Goal: Task Accomplishment & Management: Manage account settings

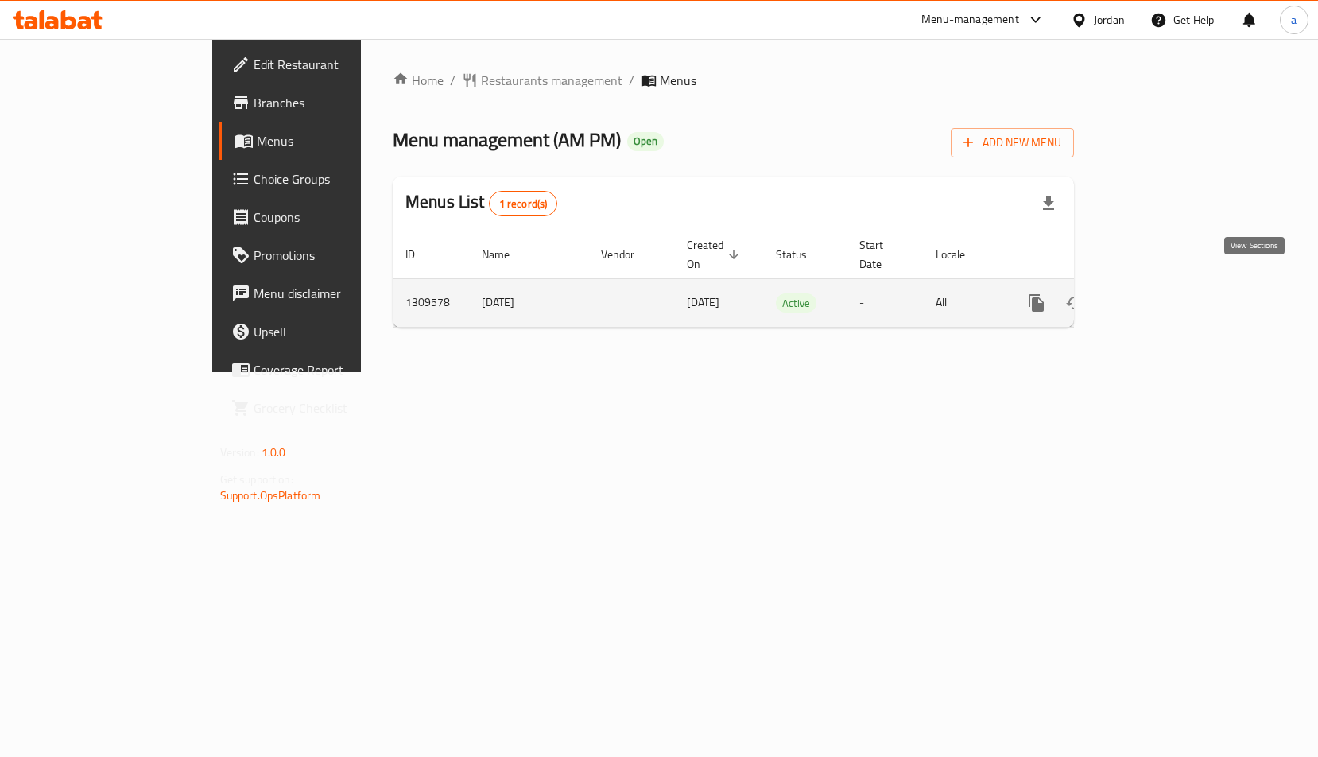
click at [1160, 293] on icon "enhanced table" at bounding box center [1150, 302] width 19 height 19
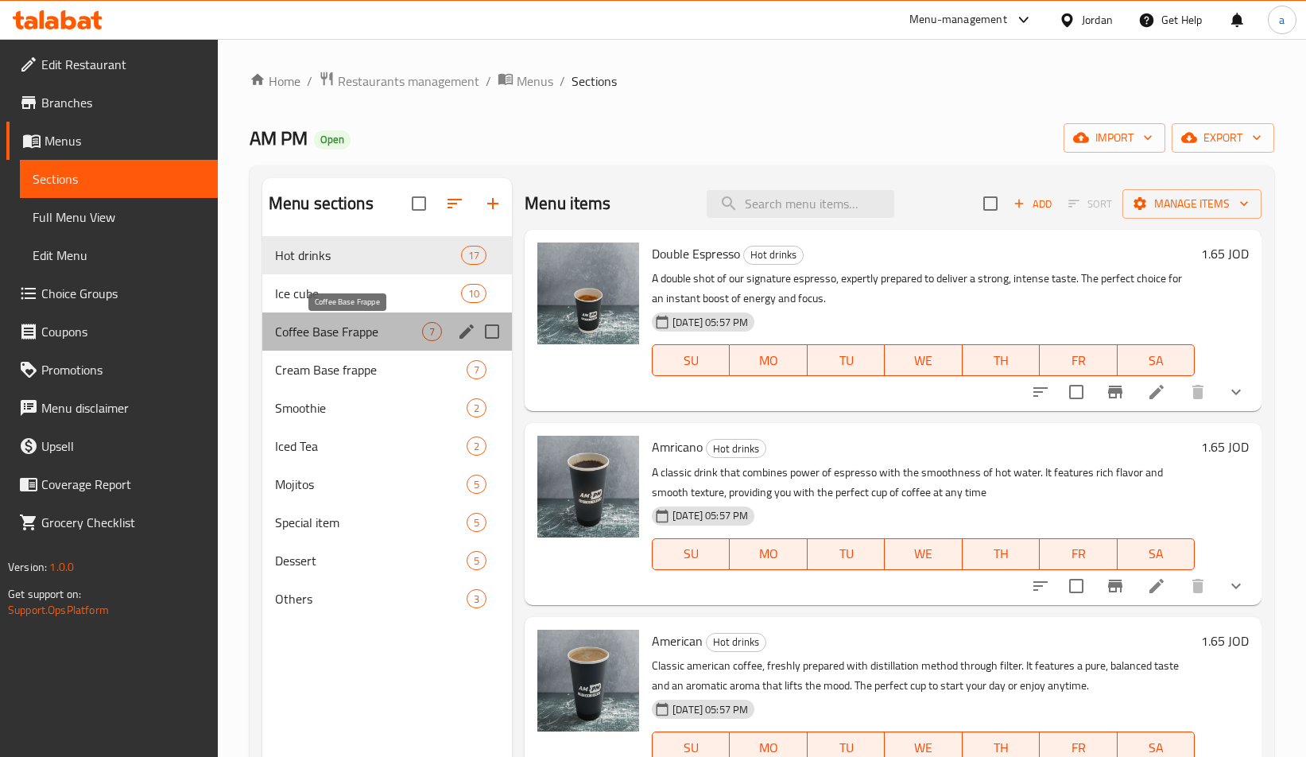
click at [312, 325] on span "Coffee Base Frappe" at bounding box center [348, 331] width 147 height 19
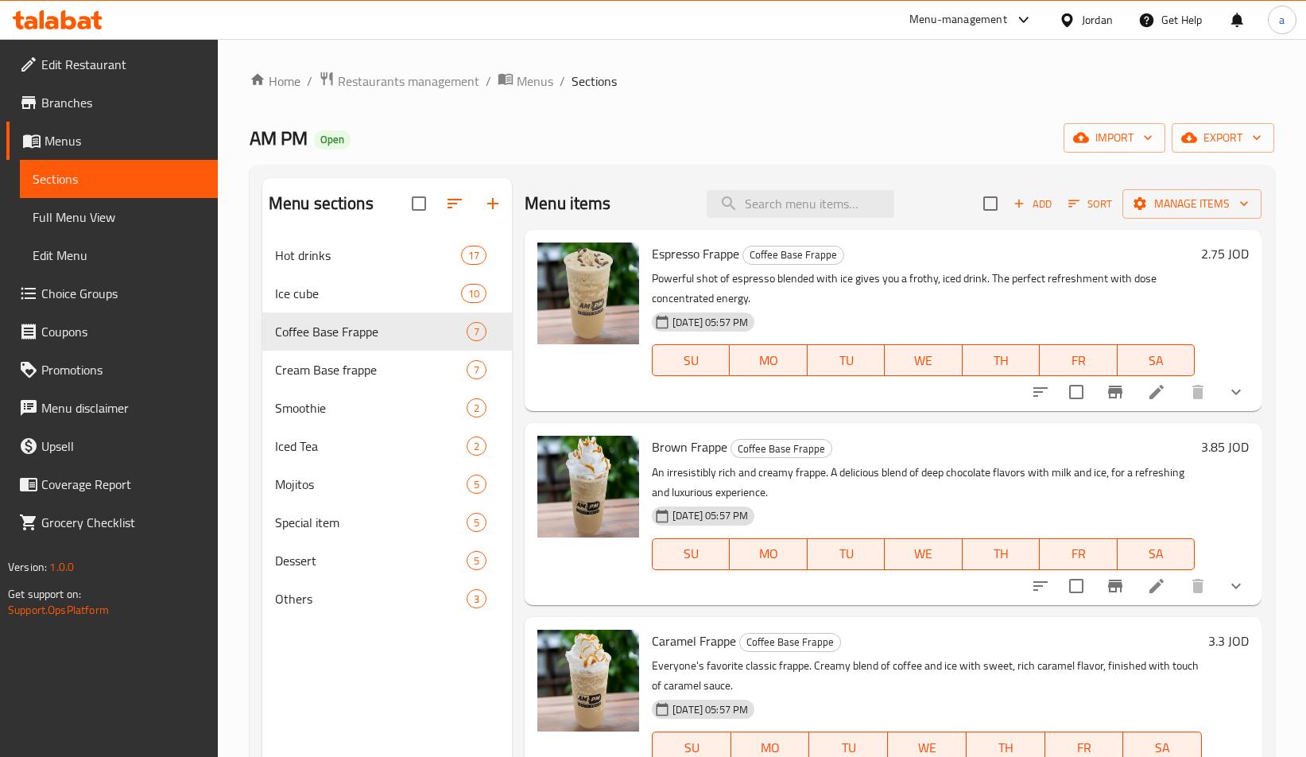
click at [90, 288] on span "Choice Groups" at bounding box center [123, 293] width 164 height 19
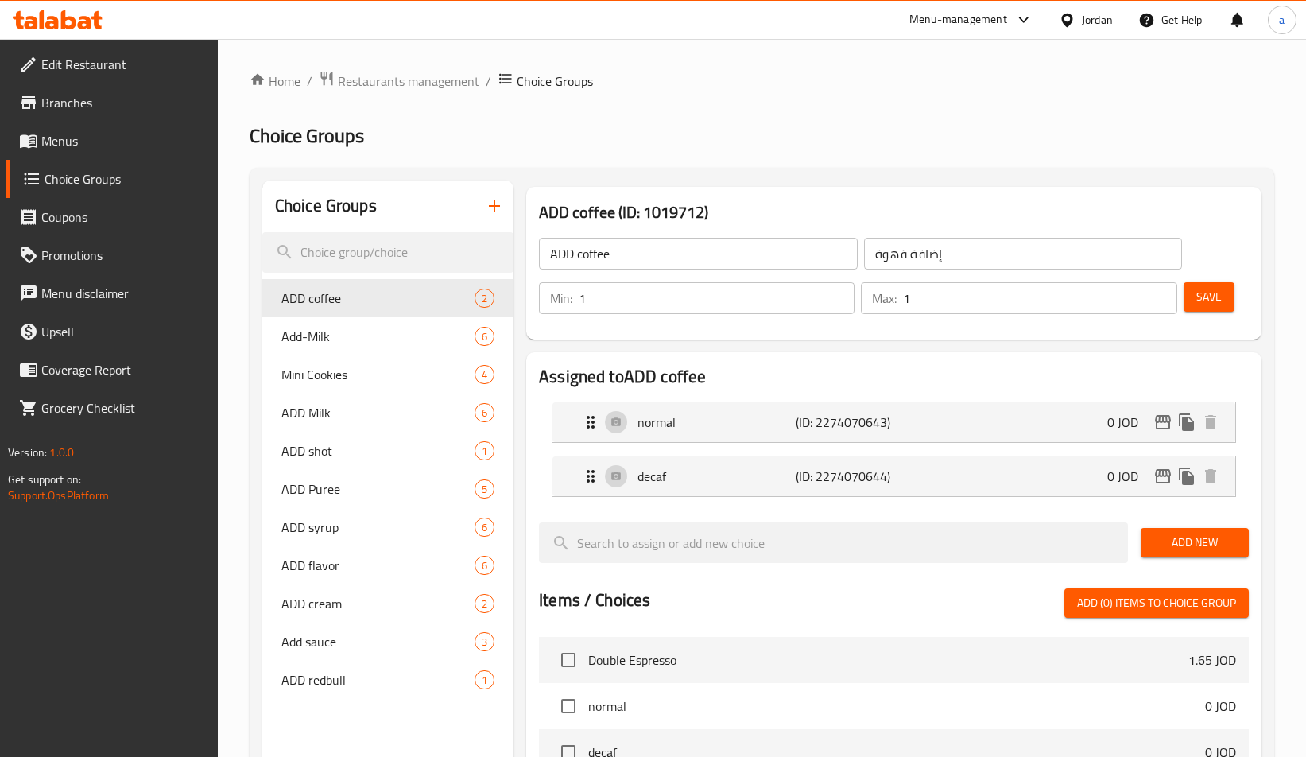
click at [338, 377] on span "Mini Cookies" at bounding box center [377, 374] width 193 height 19
type input "Mini Cookies"
type input "[PERSON_NAME]"
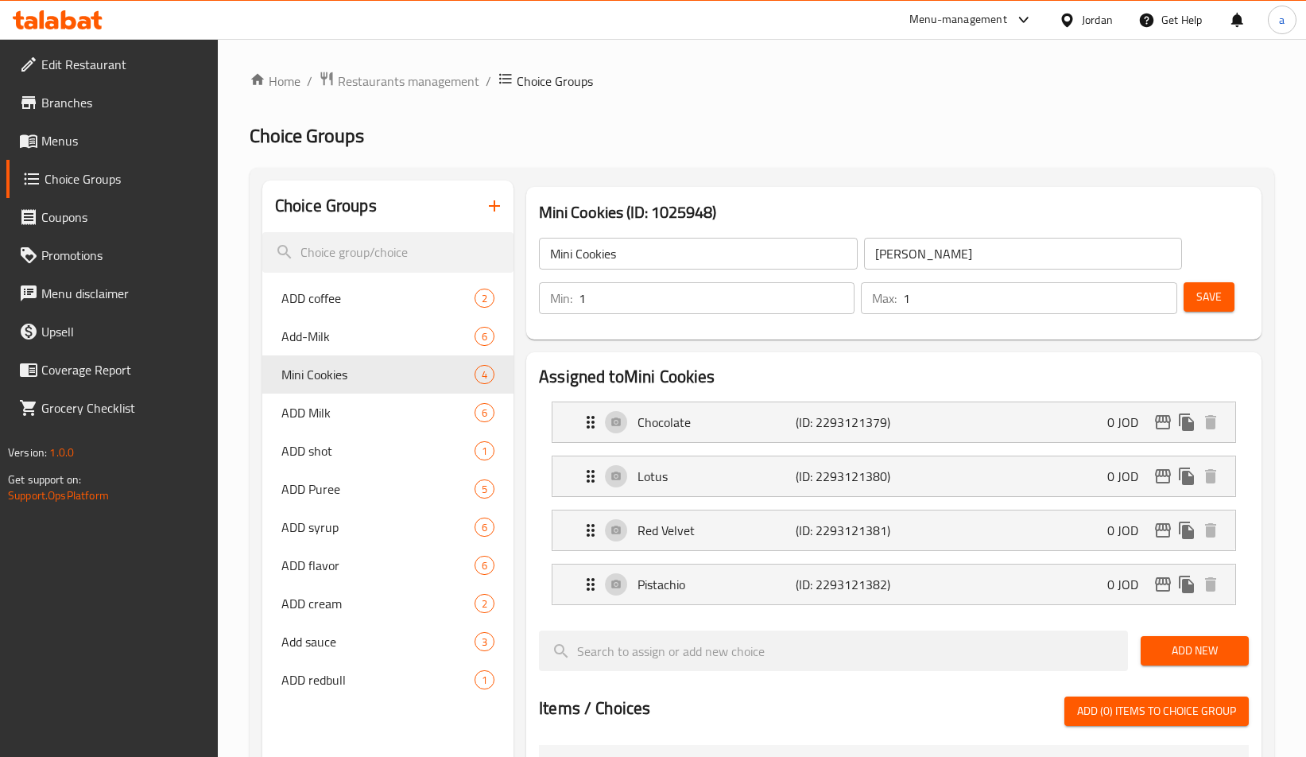
click at [815, 146] on h2 "Choice Groups" at bounding box center [762, 135] width 1024 height 25
click at [397, 85] on span "Restaurants management" at bounding box center [408, 81] width 141 height 19
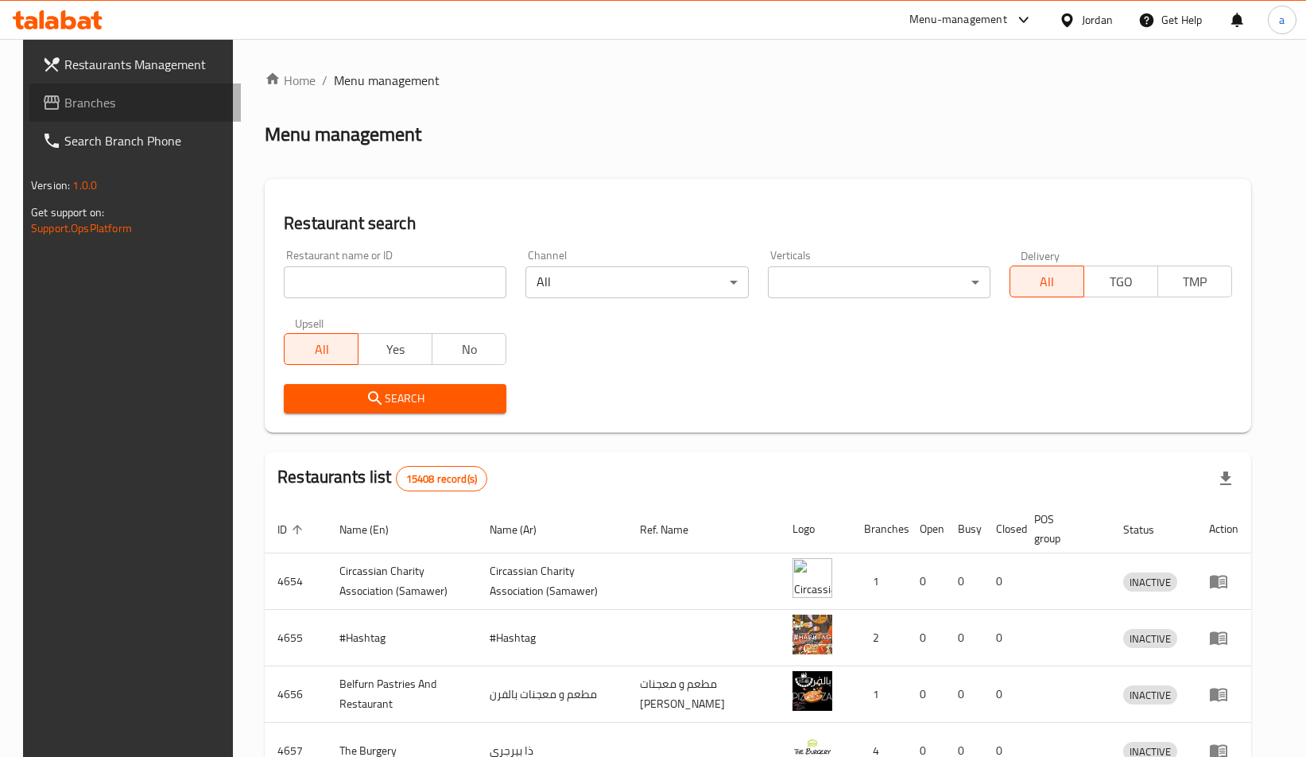
click at [64, 103] on span "Branches" at bounding box center [146, 102] width 164 height 19
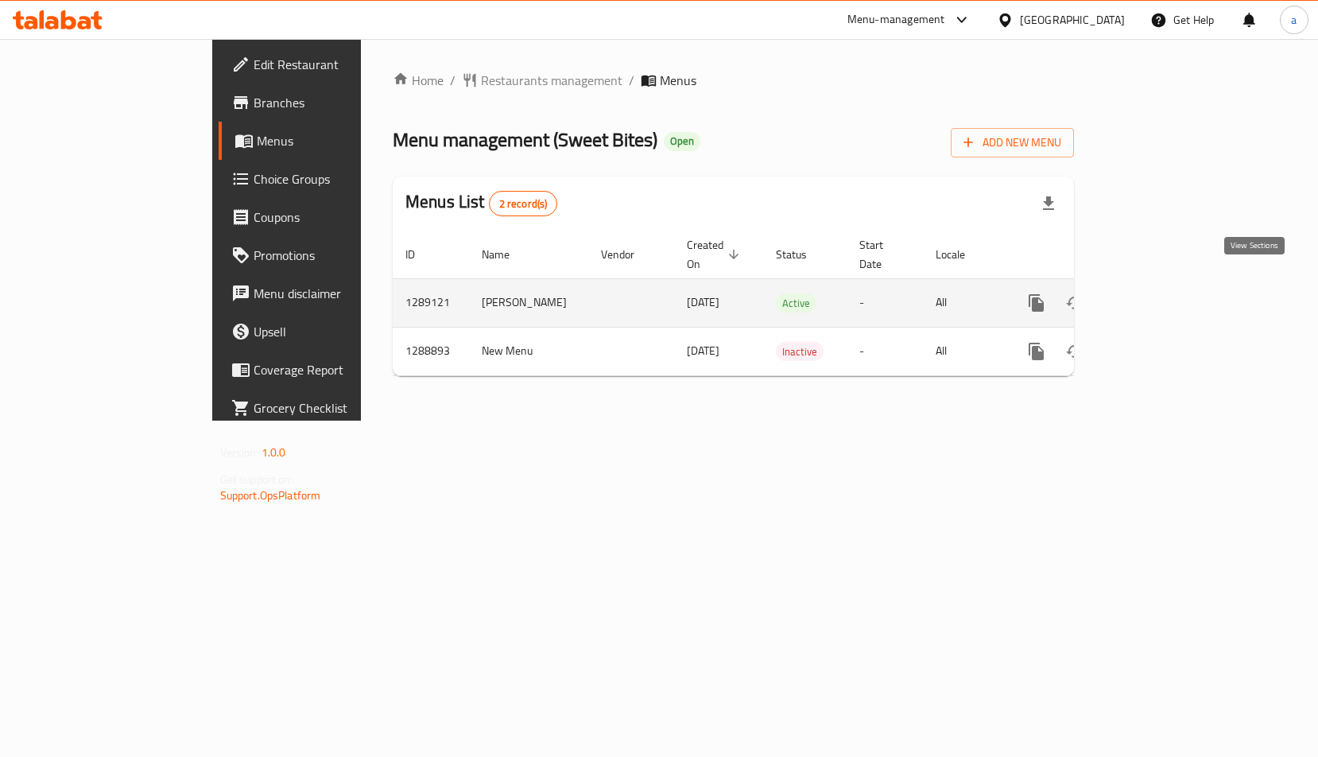
click at [1170, 284] on link "enhanced table" at bounding box center [1151, 303] width 38 height 38
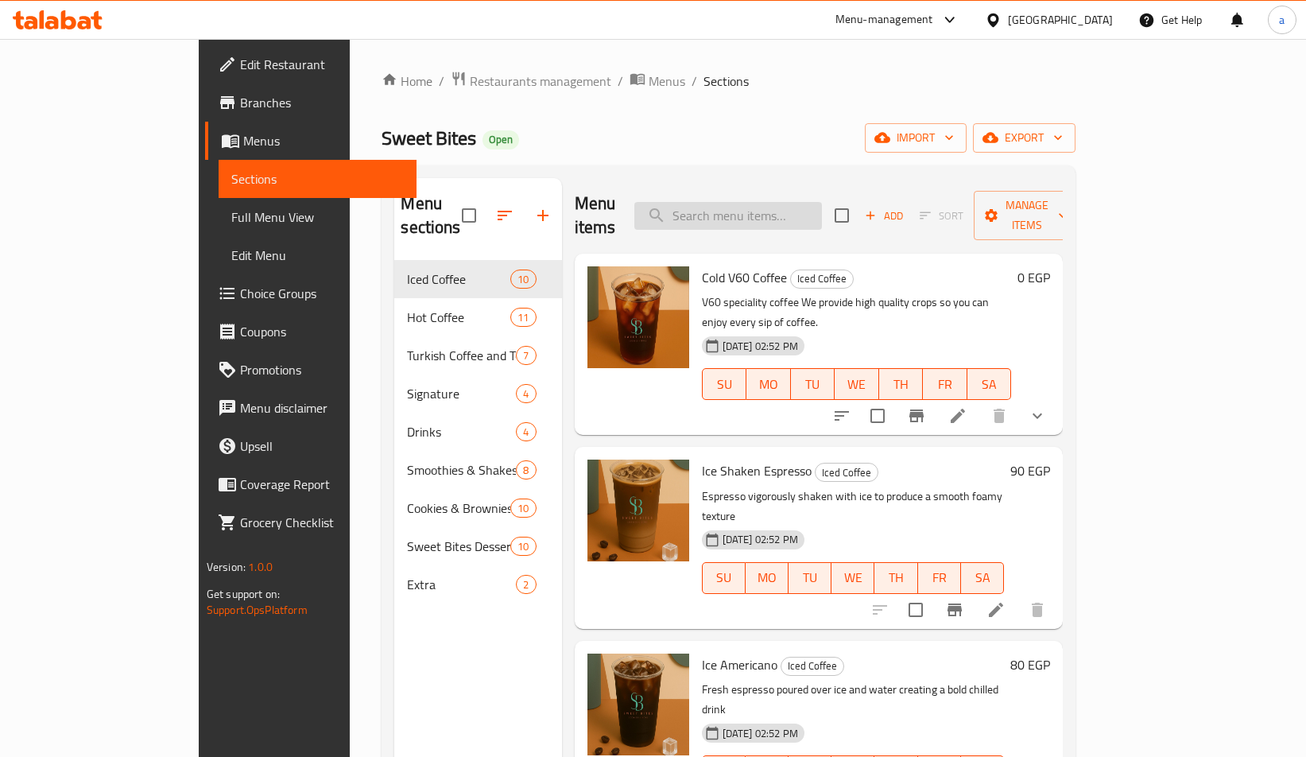
click at [822, 212] on input "search" at bounding box center [728, 216] width 188 height 28
paste input "قهوة في 60 باردة"
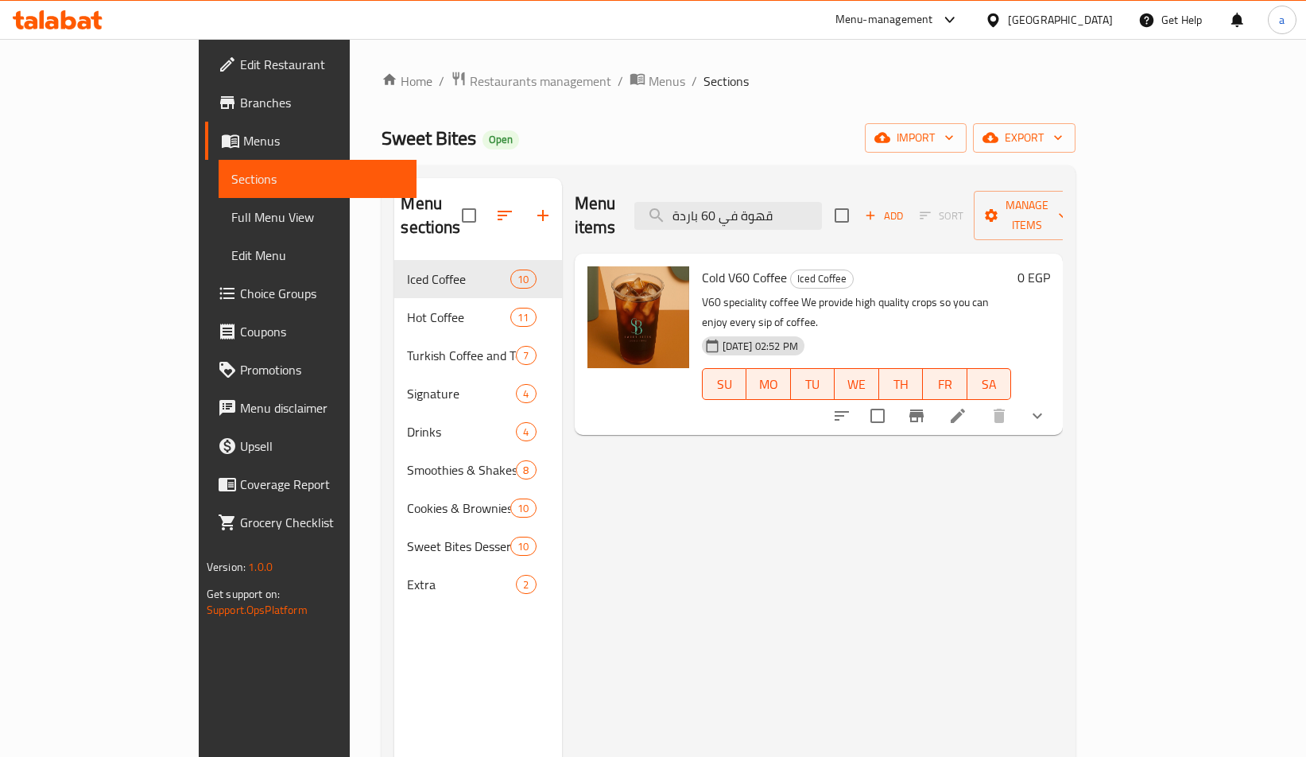
type input "قهوة في 60 باردة"
click at [980, 401] on li at bounding box center [957, 415] width 45 height 29
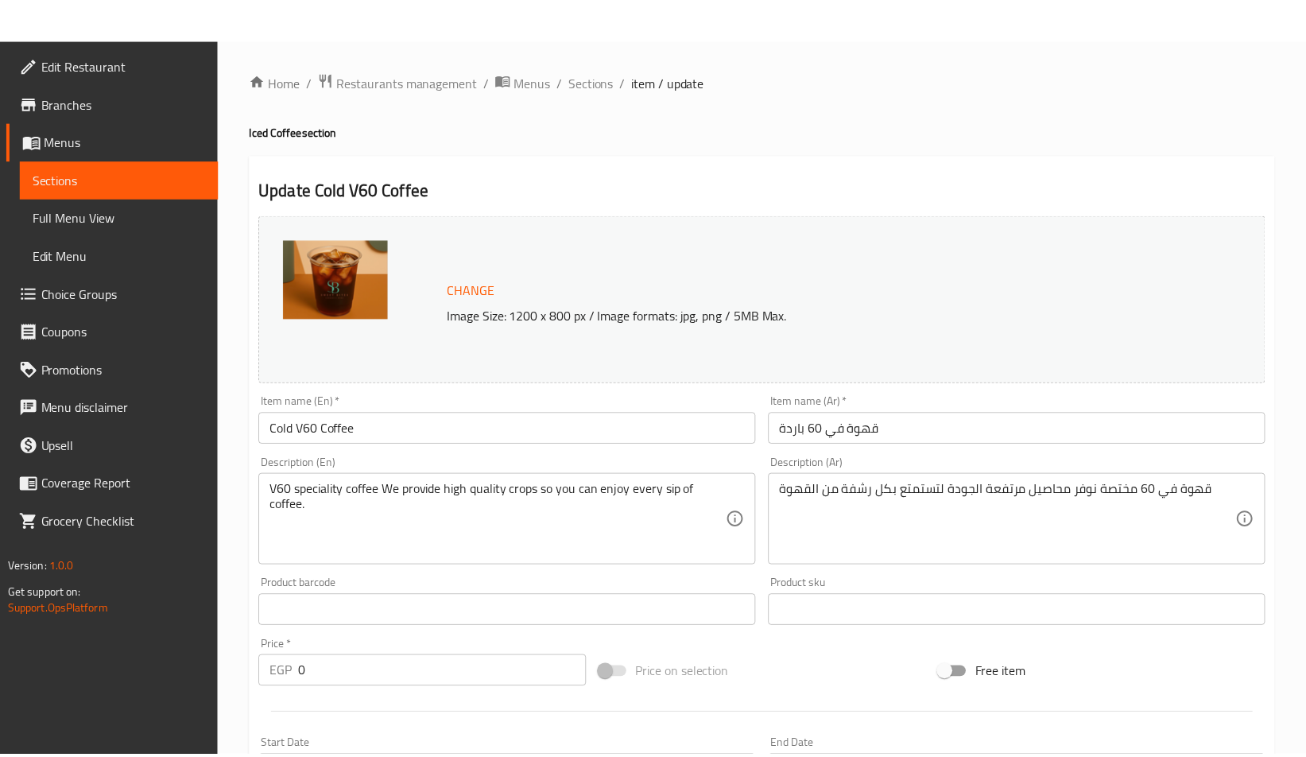
scroll to position [425, 0]
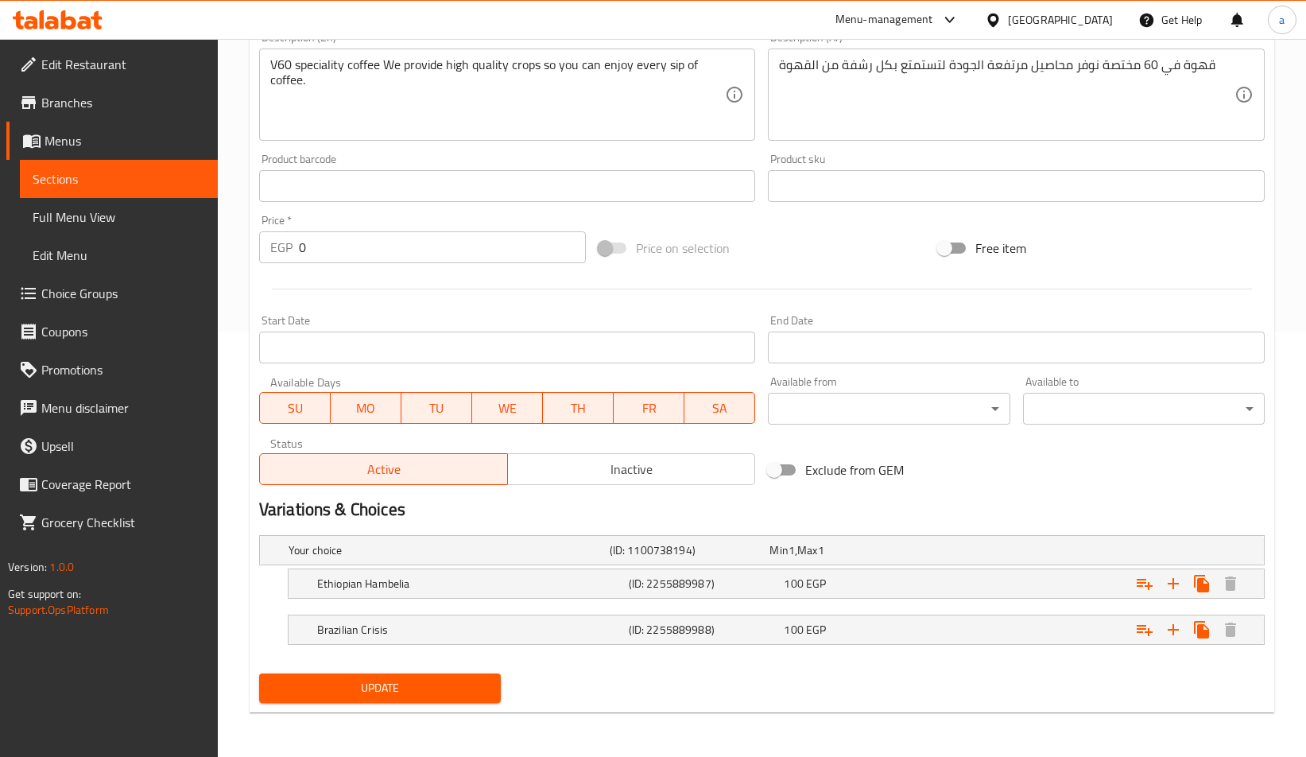
click at [456, 283] on div at bounding box center [762, 288] width 1018 height 39
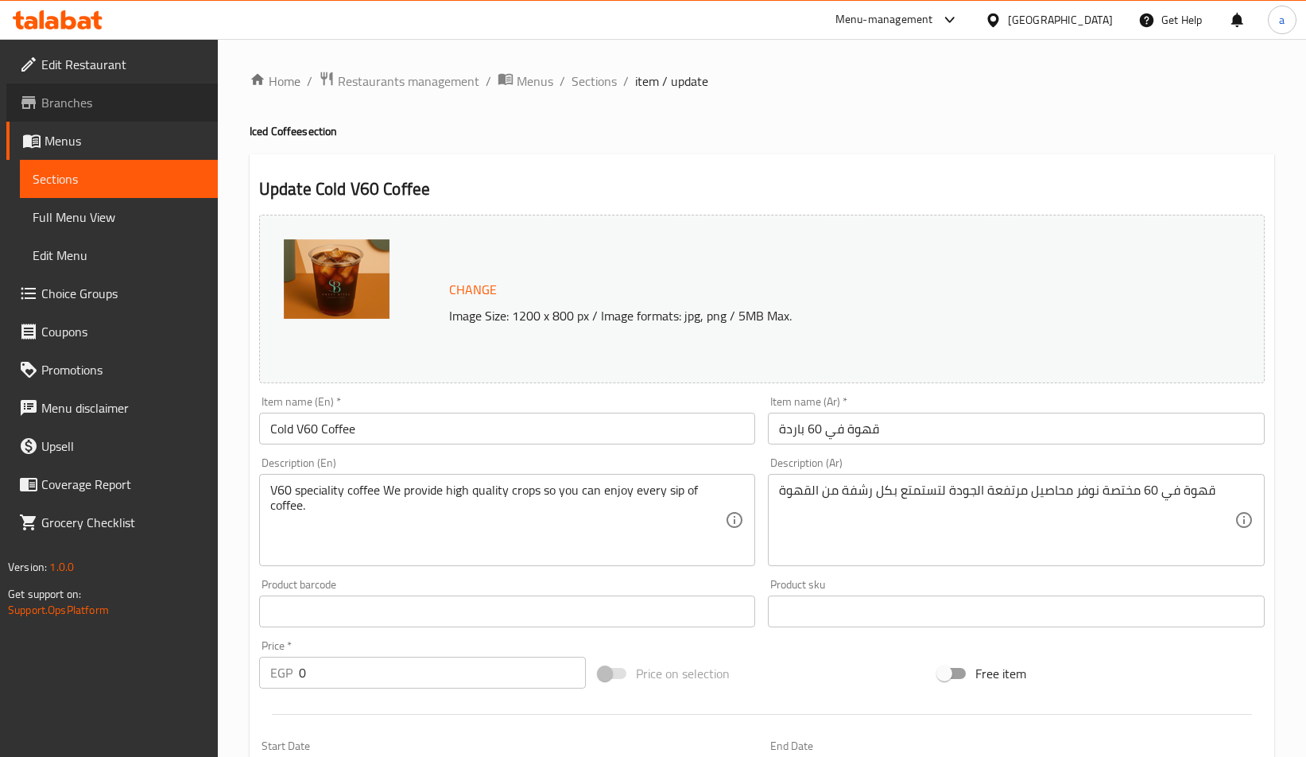
click at [98, 110] on span "Branches" at bounding box center [123, 102] width 164 height 19
